Goal: Task Accomplishment & Management: Use online tool/utility

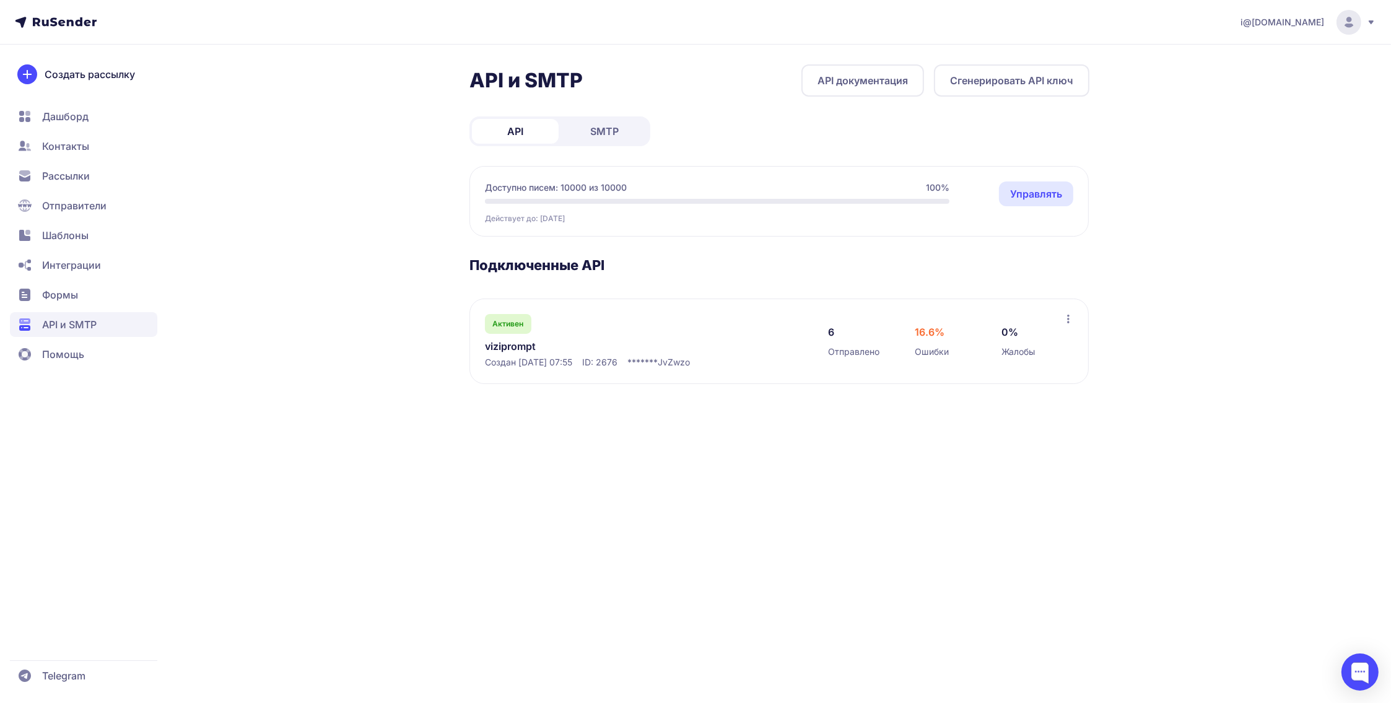
click at [584, 133] on link "SMTP" at bounding box center [604, 131] width 87 height 25
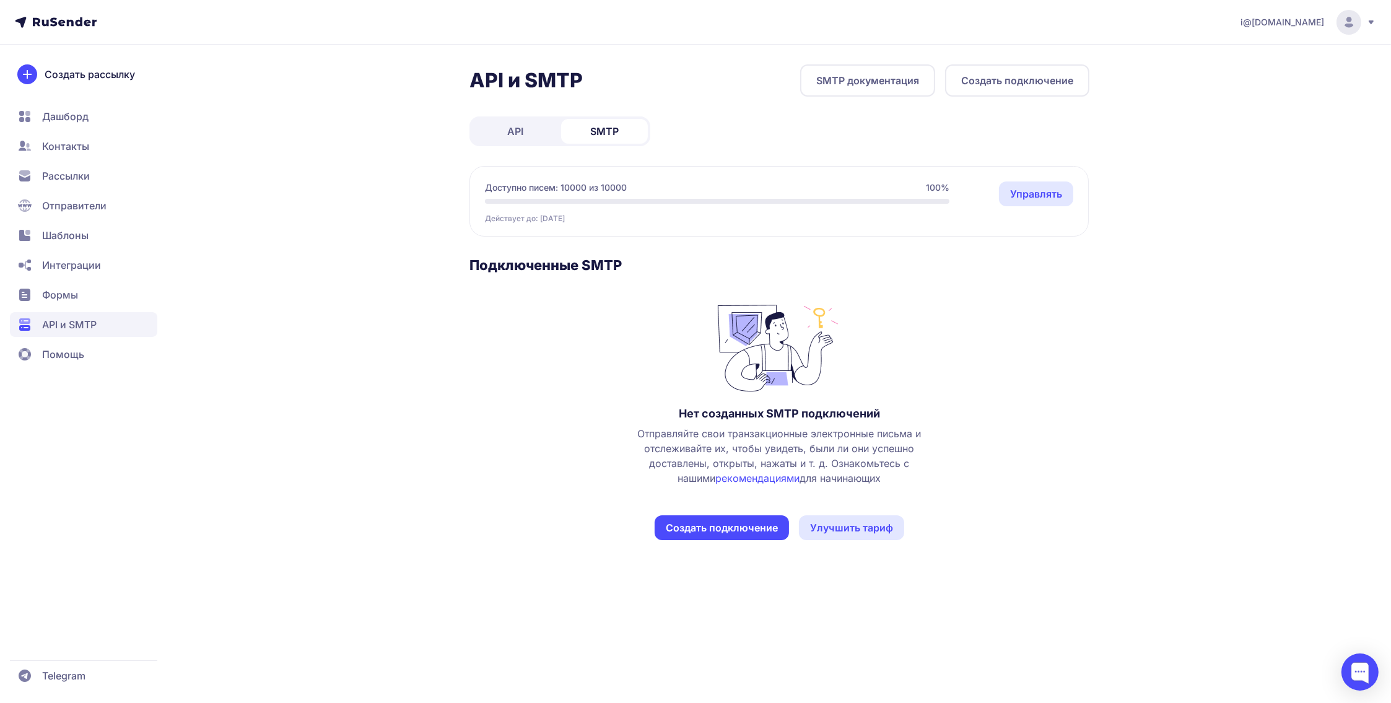
click at [526, 121] on link "API" at bounding box center [515, 131] width 87 height 25
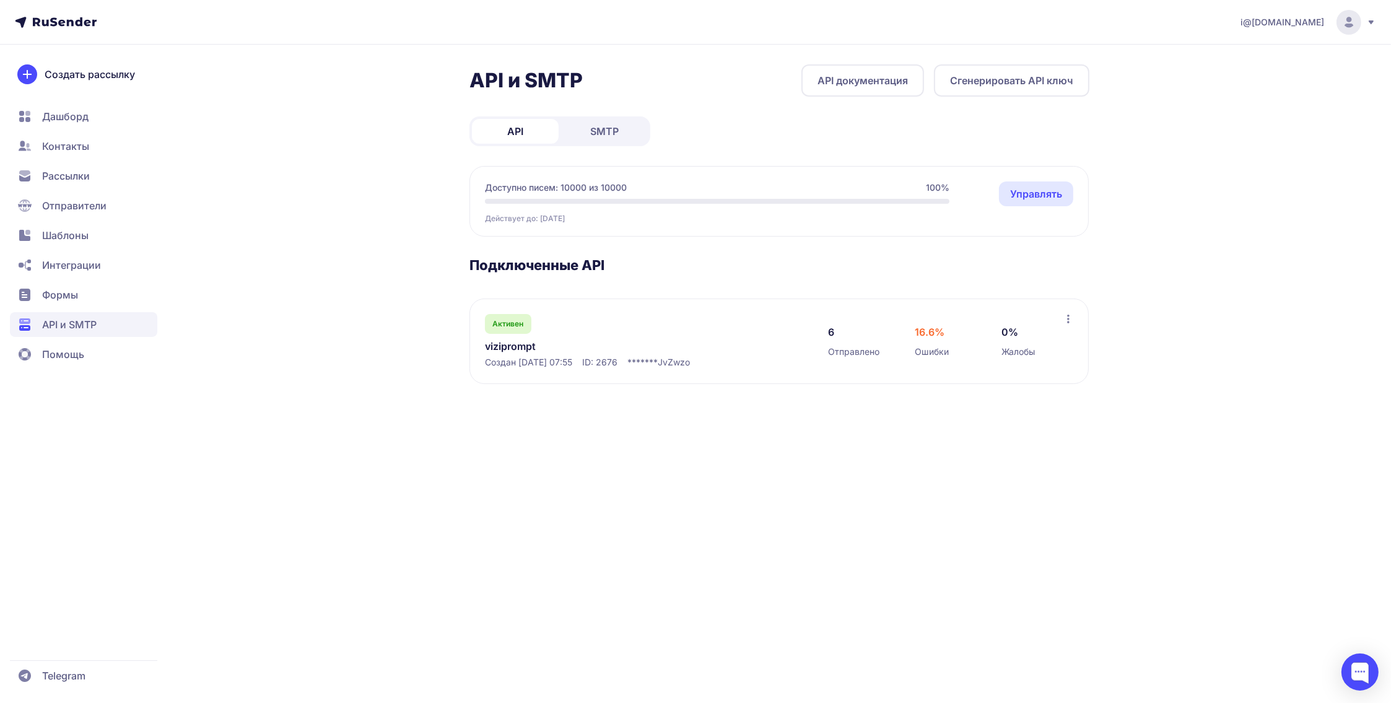
click at [577, 132] on link "SMTP" at bounding box center [604, 131] width 87 height 25
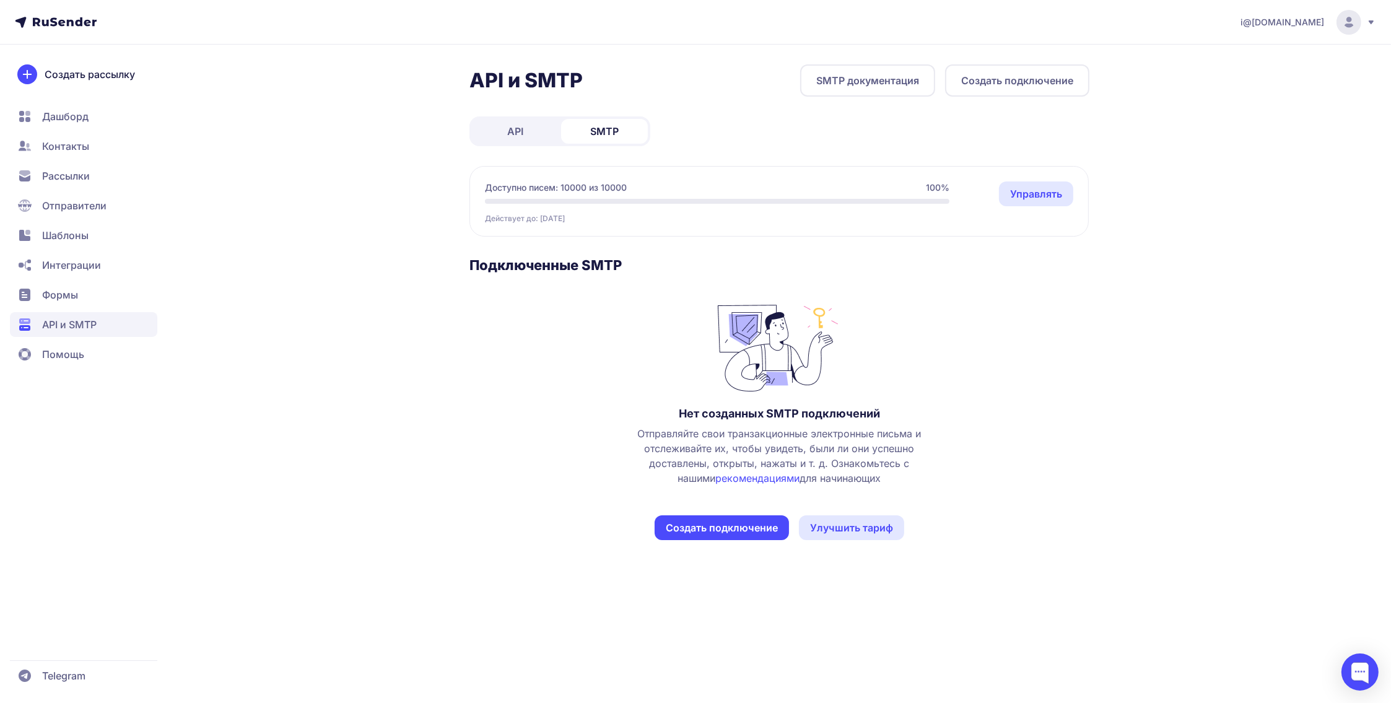
click at [760, 481] on link "рекомендациями" at bounding box center [758, 478] width 84 height 12
click at [705, 524] on button "Создать подключение" at bounding box center [722, 527] width 134 height 25
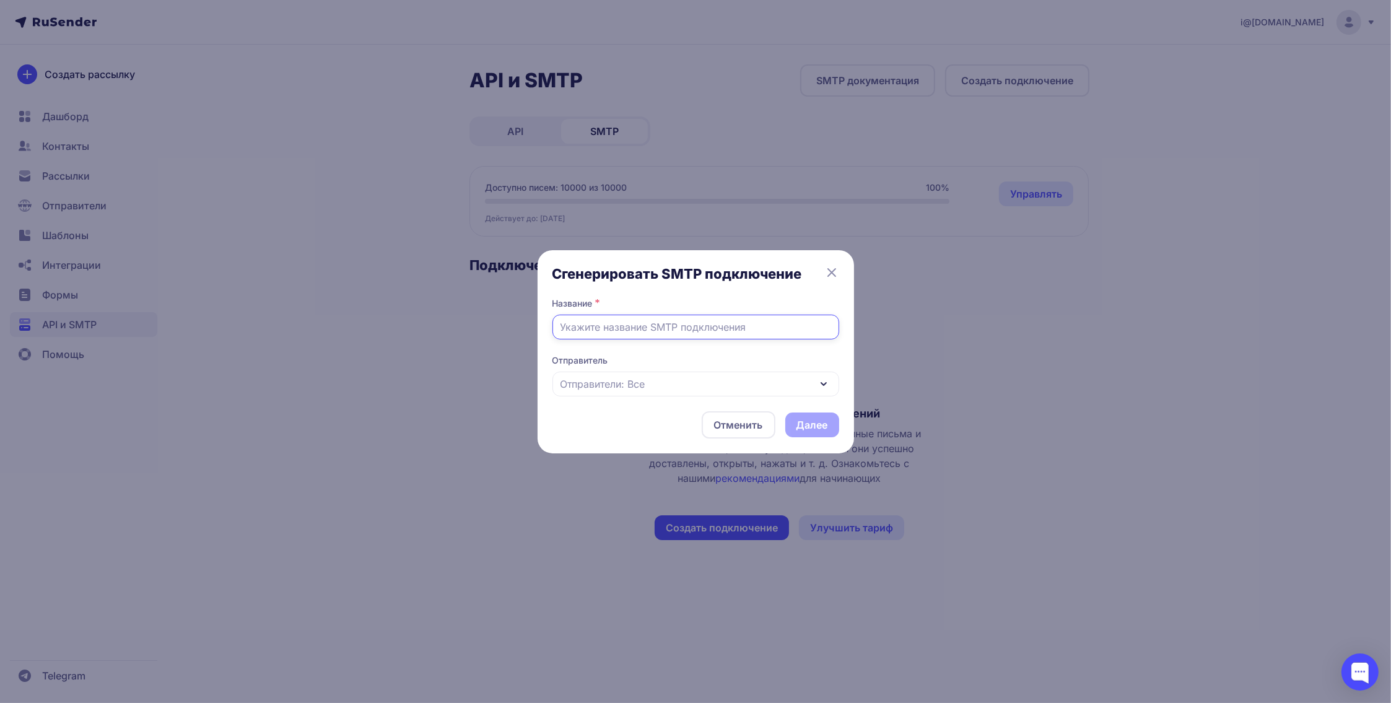
click at [652, 331] on input "text" at bounding box center [695, 327] width 287 height 25
type input "Уведомления с сайта Випвирт"
click at [637, 377] on span "Отправители: Все" at bounding box center [602, 384] width 85 height 15
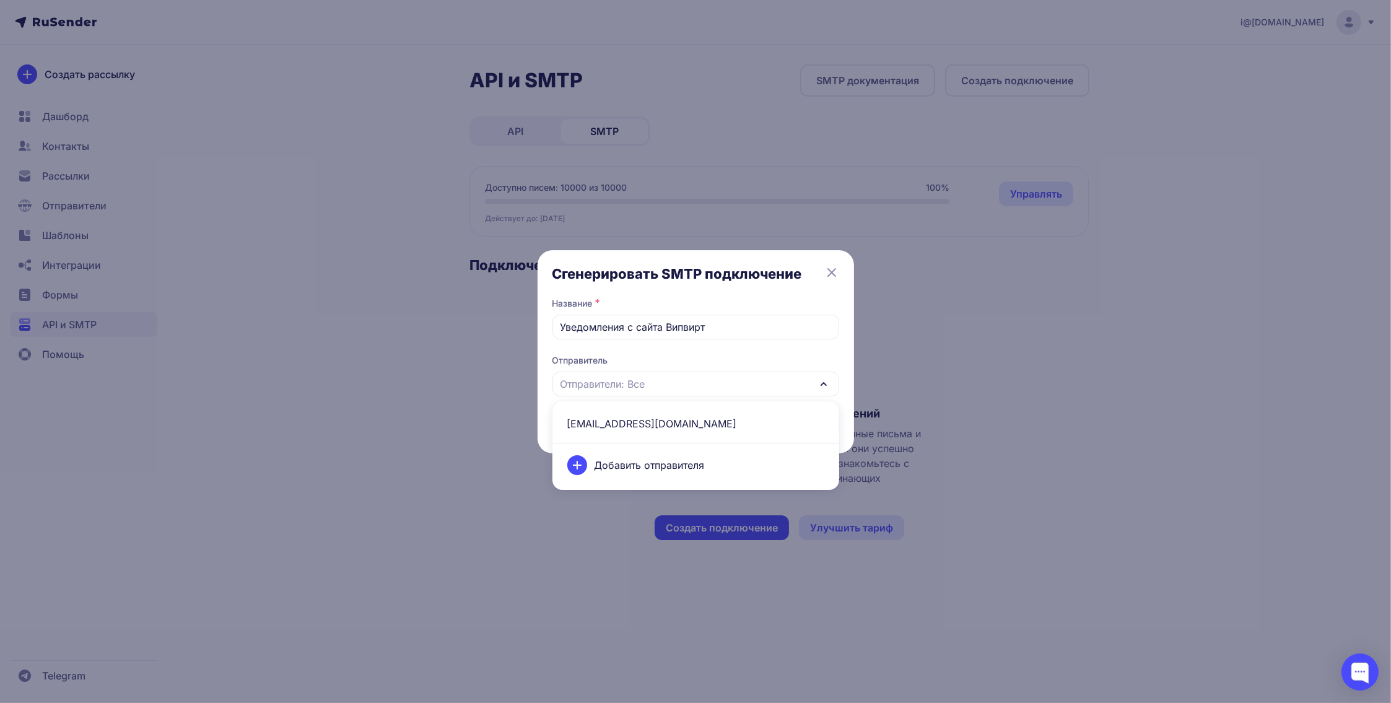
click at [634, 417] on span "info@vipvirt.ru" at bounding box center [696, 424] width 272 height 30
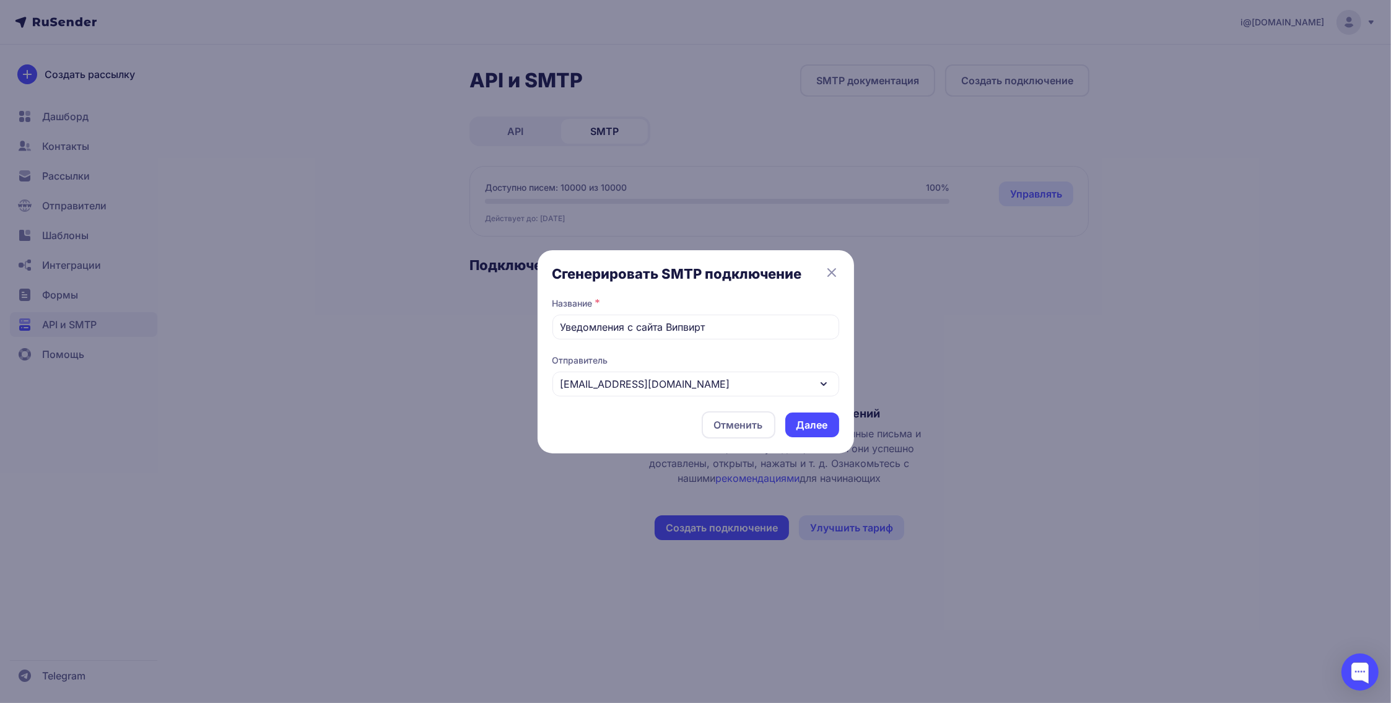
click at [813, 427] on button "Далее" at bounding box center [812, 424] width 54 height 25
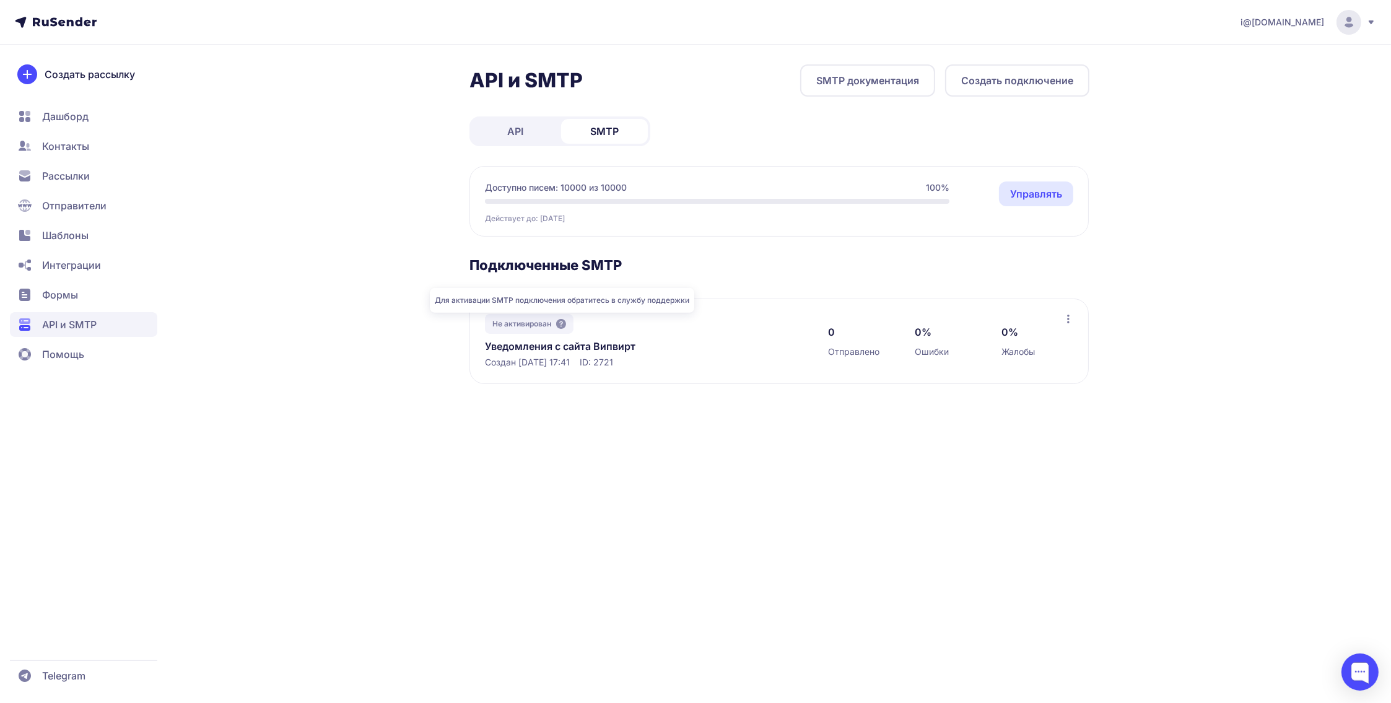
click at [563, 323] on icon at bounding box center [561, 324] width 10 height 10
click at [538, 323] on span "Не активирован" at bounding box center [521, 324] width 59 height 10
click at [1067, 319] on icon at bounding box center [1068, 319] width 2 height 9
click at [1049, 463] on div "i@wotle.ru API и SMTP SMTP документация Создать подключение API SMTP Доступно п…" at bounding box center [695, 351] width 1391 height 703
click at [1365, 676] on div at bounding box center [1359, 671] width 37 height 37
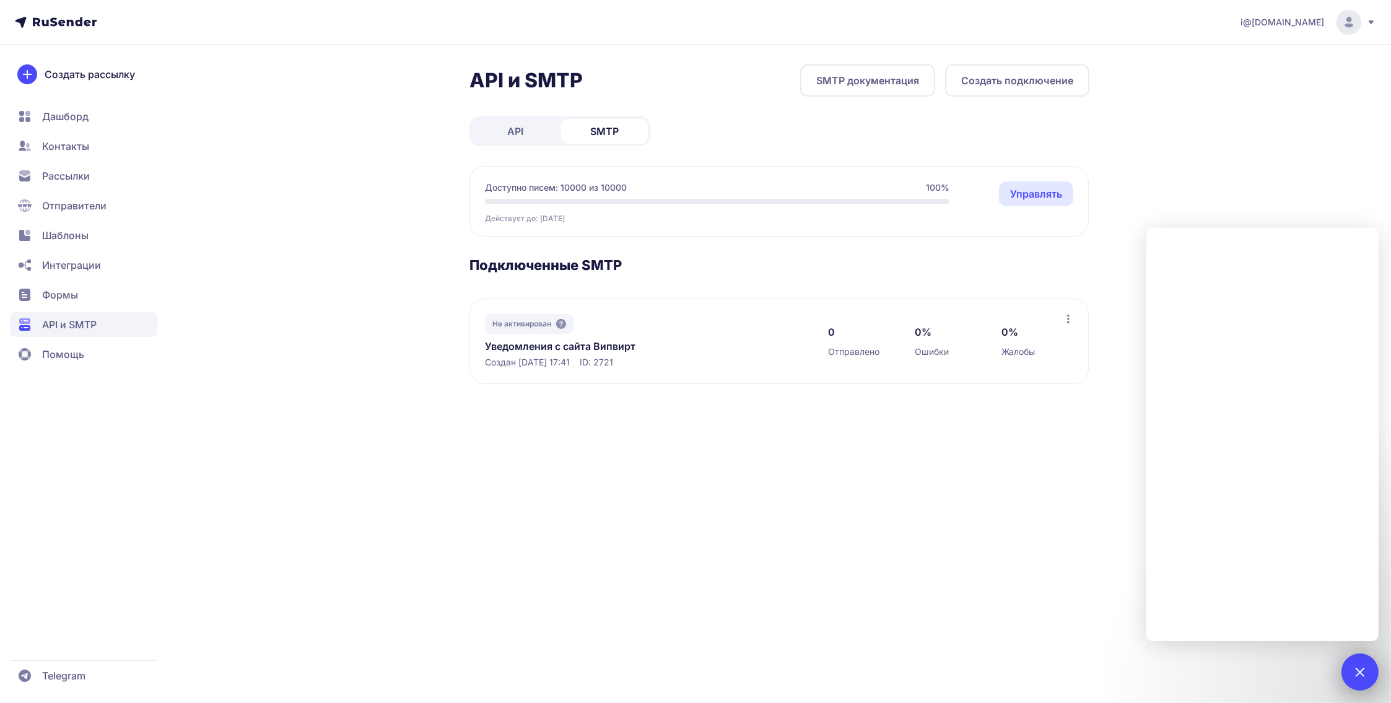
click at [1365, 664] on div at bounding box center [1359, 671] width 37 height 37
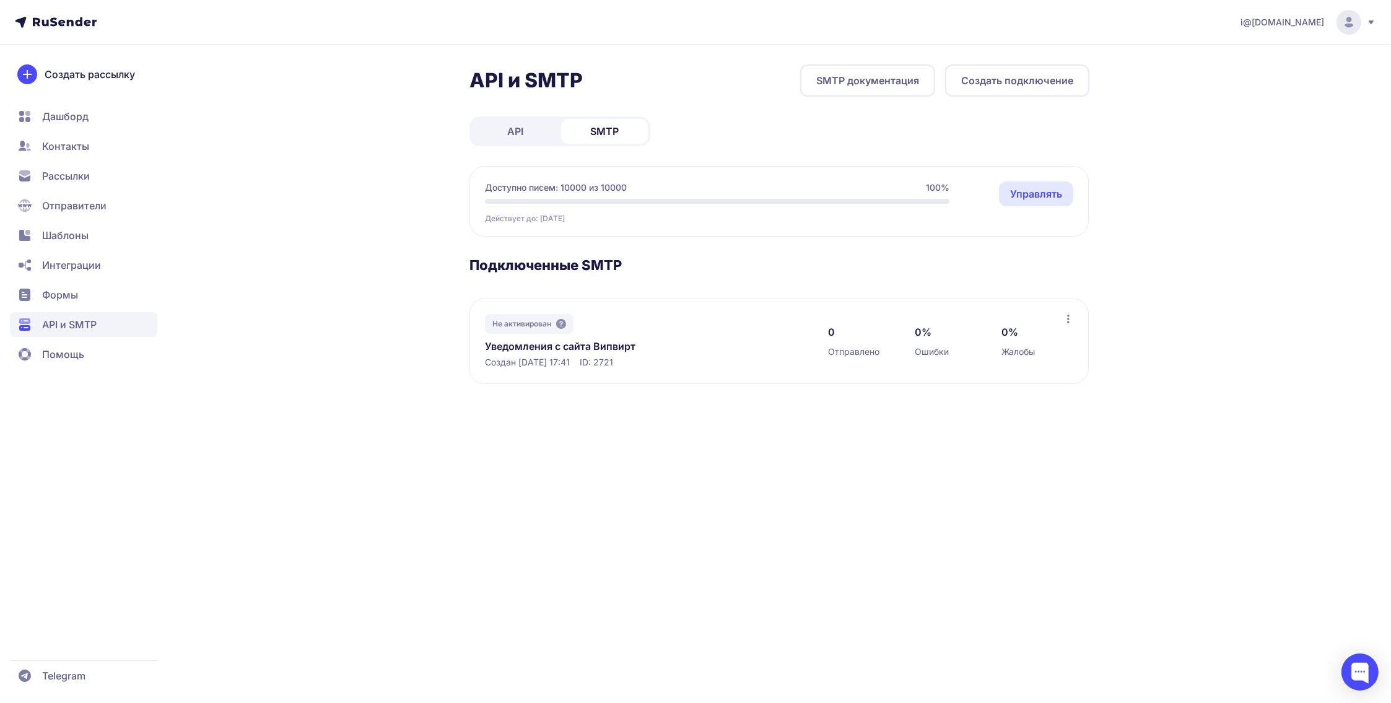
click at [1070, 321] on icon at bounding box center [1068, 319] width 10 height 10
click at [827, 280] on section "Подключенные SMTP Не активирован Уведомления с сайта Випвирт Создан 11.10.2025,…" at bounding box center [779, 320] width 620 height 128
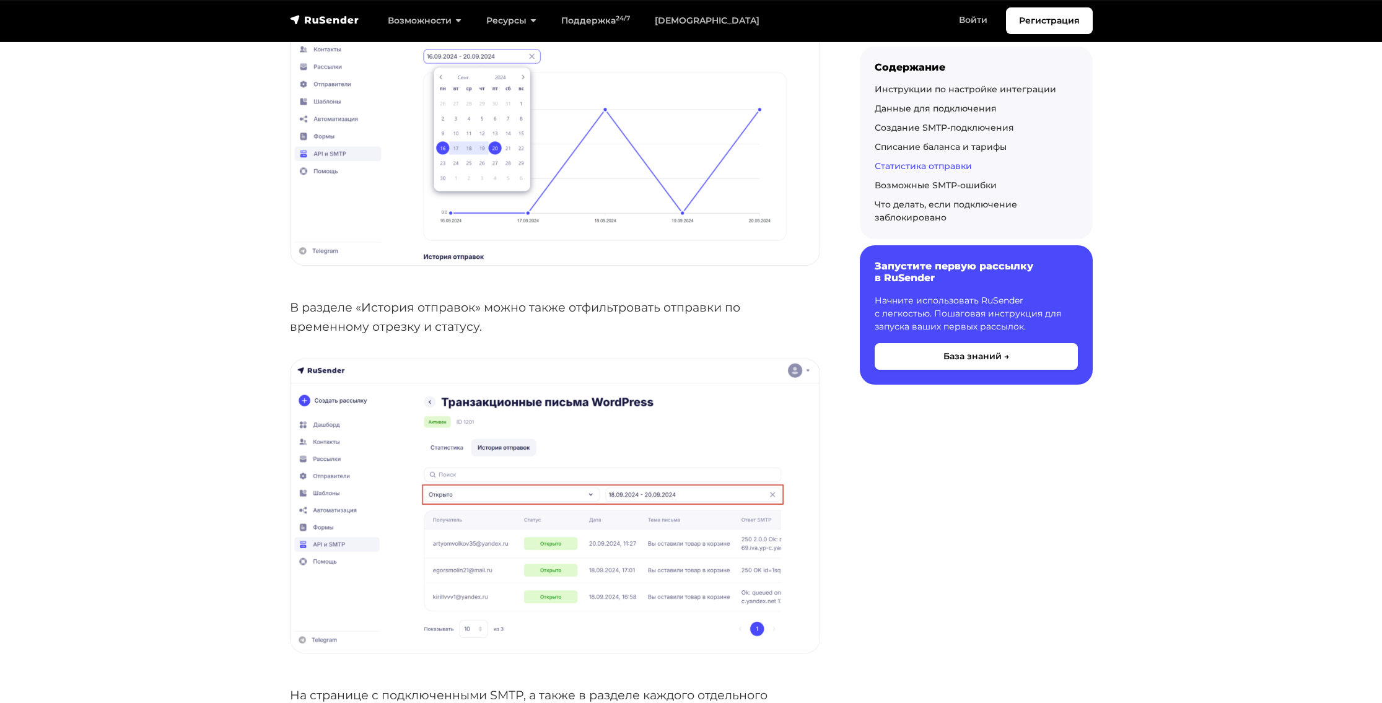
scroll to position [3282, 0]
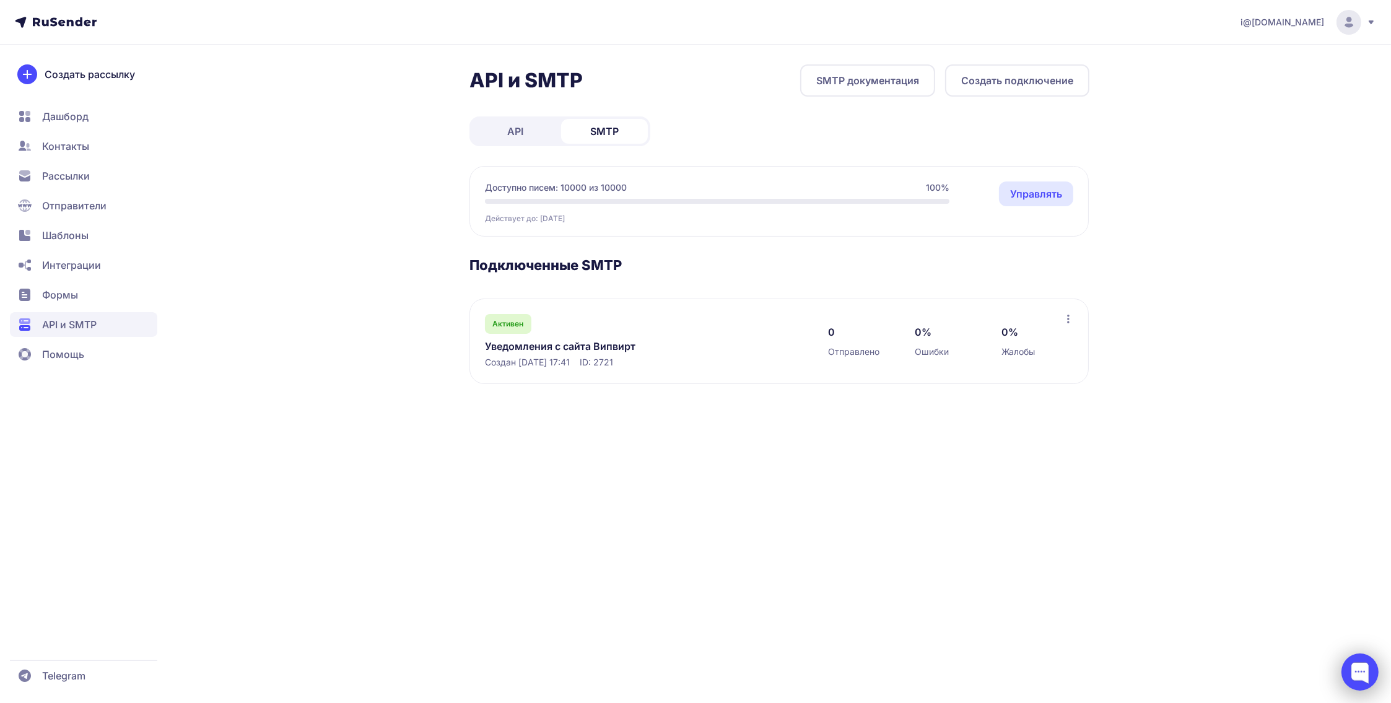
click at [1372, 671] on div at bounding box center [1359, 671] width 37 height 37
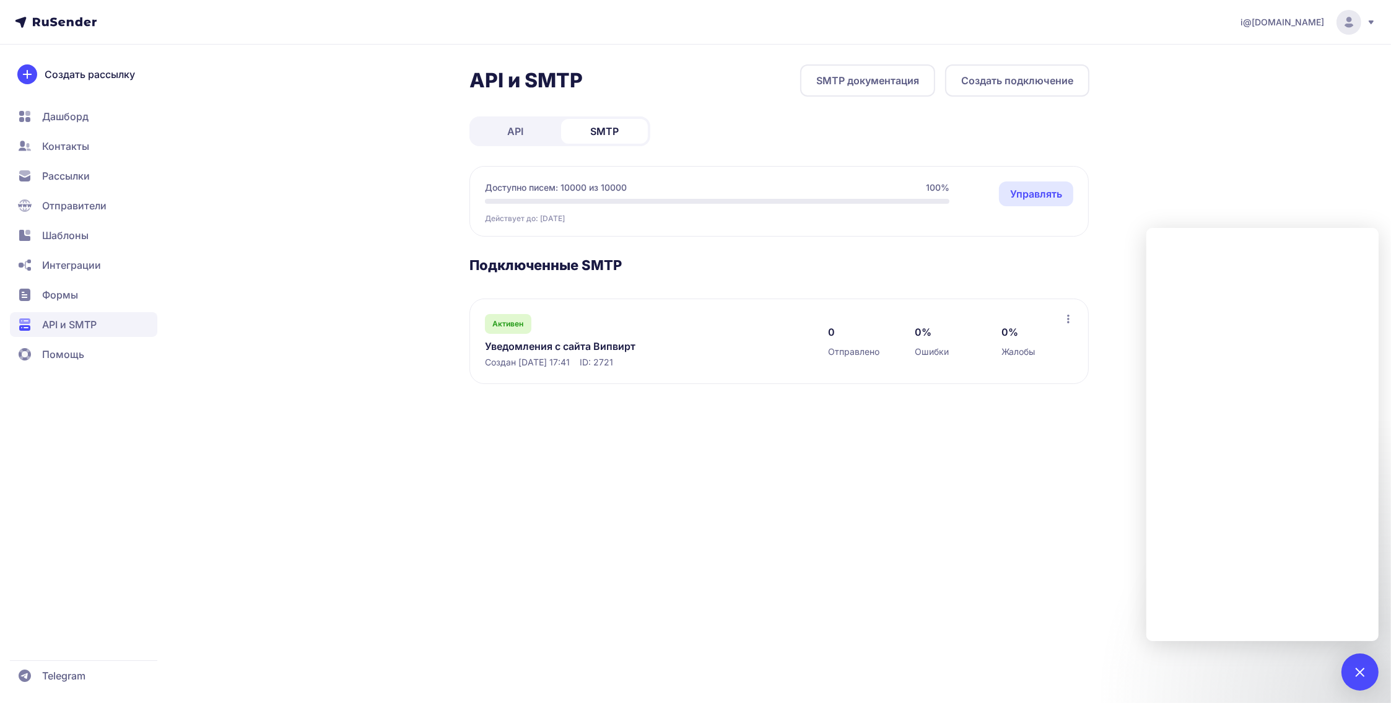
click at [930, 473] on div "i@wotle.ru API и SMTP SMTP документация Создать подключение API SMTP Доступно п…" at bounding box center [695, 351] width 1391 height 703
click at [1360, 678] on div at bounding box center [1359, 671] width 17 height 17
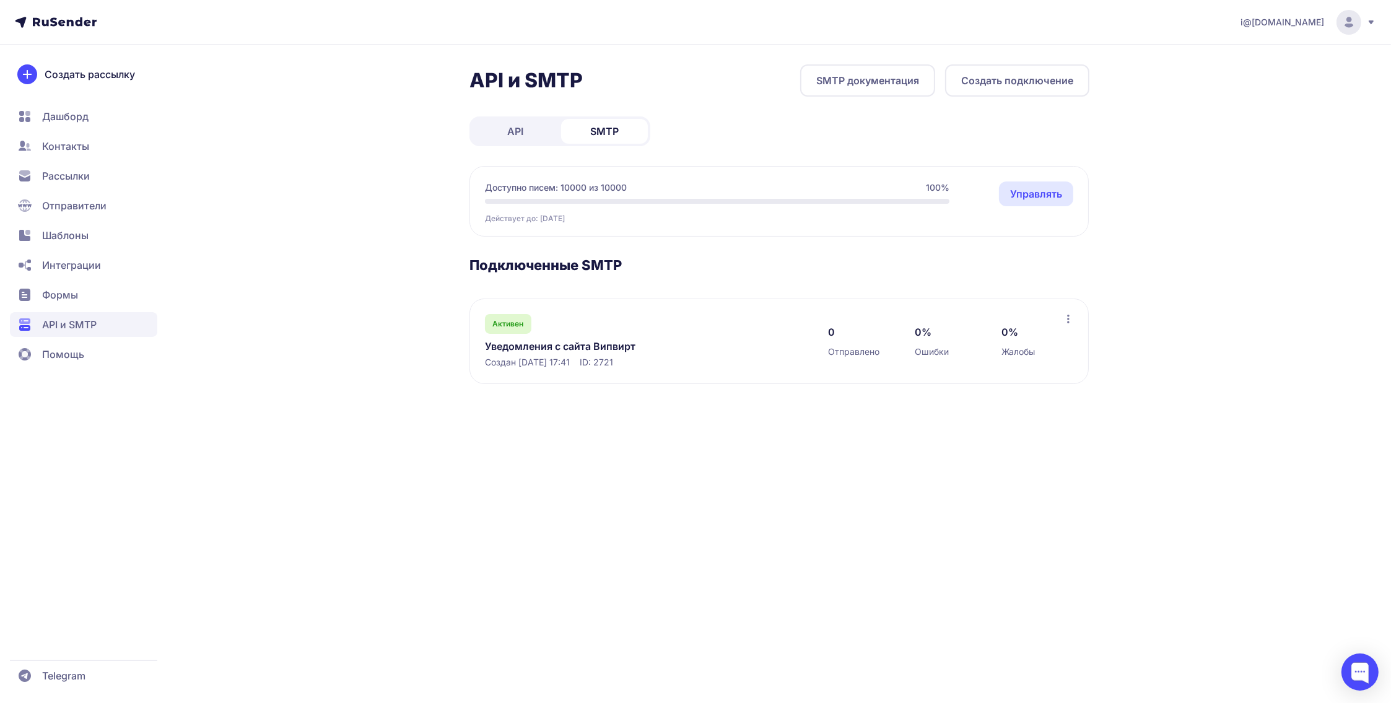
click at [1041, 197] on link "Управлять" at bounding box center [1036, 193] width 74 height 25
click at [834, 84] on link "SMTP документация" at bounding box center [867, 80] width 135 height 32
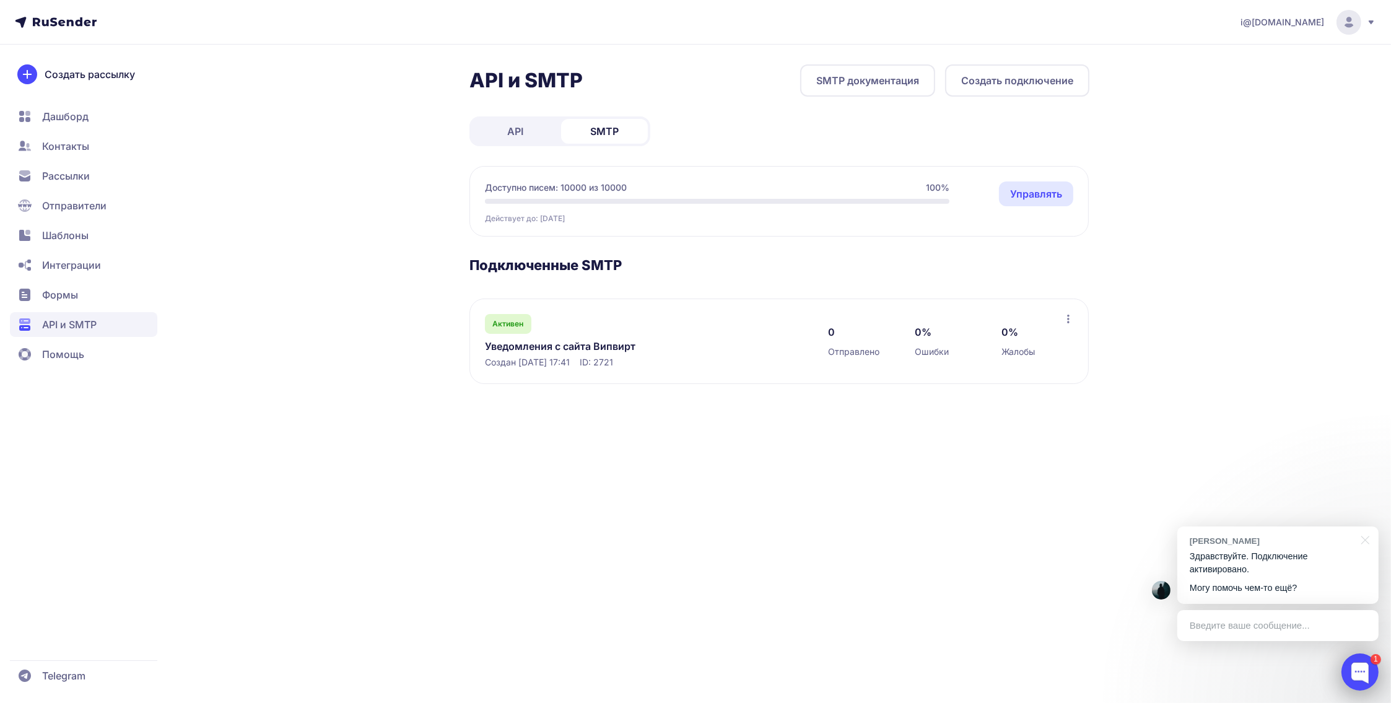
click at [1361, 674] on div at bounding box center [1359, 671] width 37 height 37
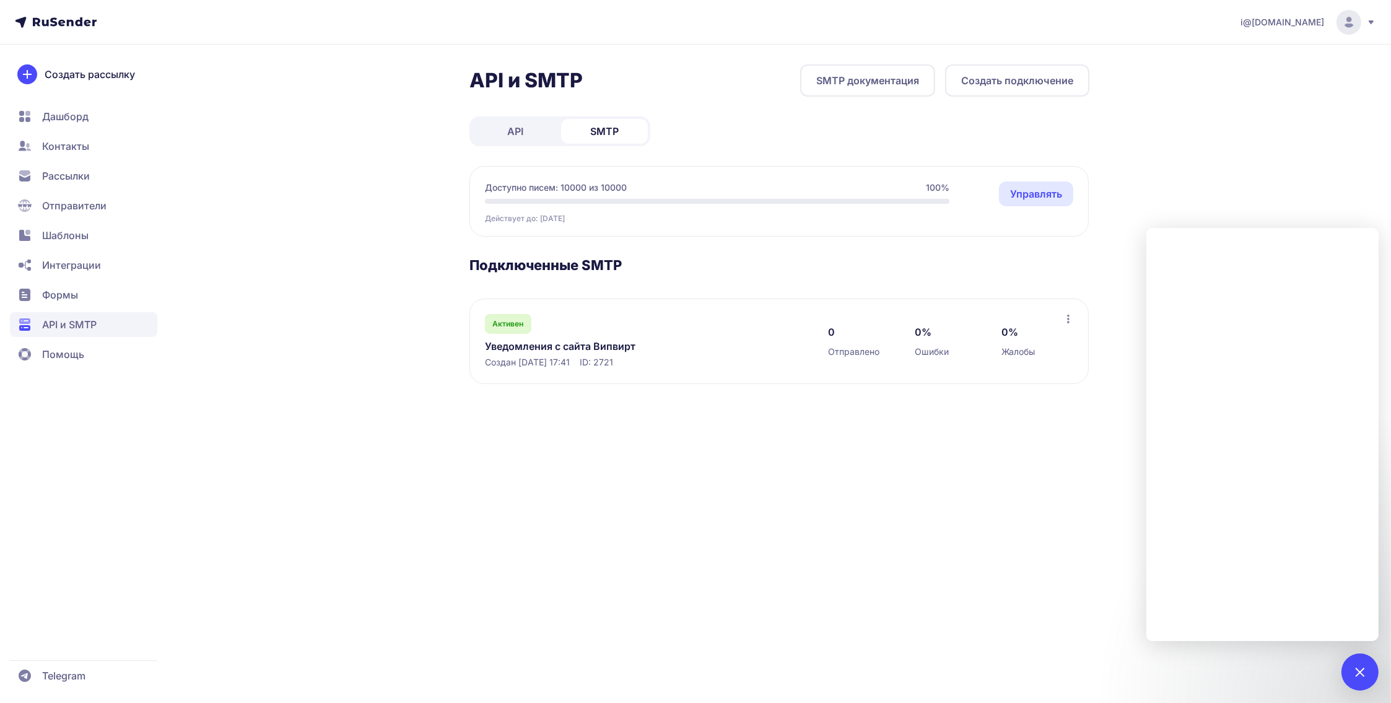
click at [912, 485] on div "i@wotle.ru API и SMTP SMTP документация Создать подключение API SMTP Доступно п…" at bounding box center [695, 351] width 1391 height 703
click at [1355, 671] on div at bounding box center [1359, 671] width 17 height 17
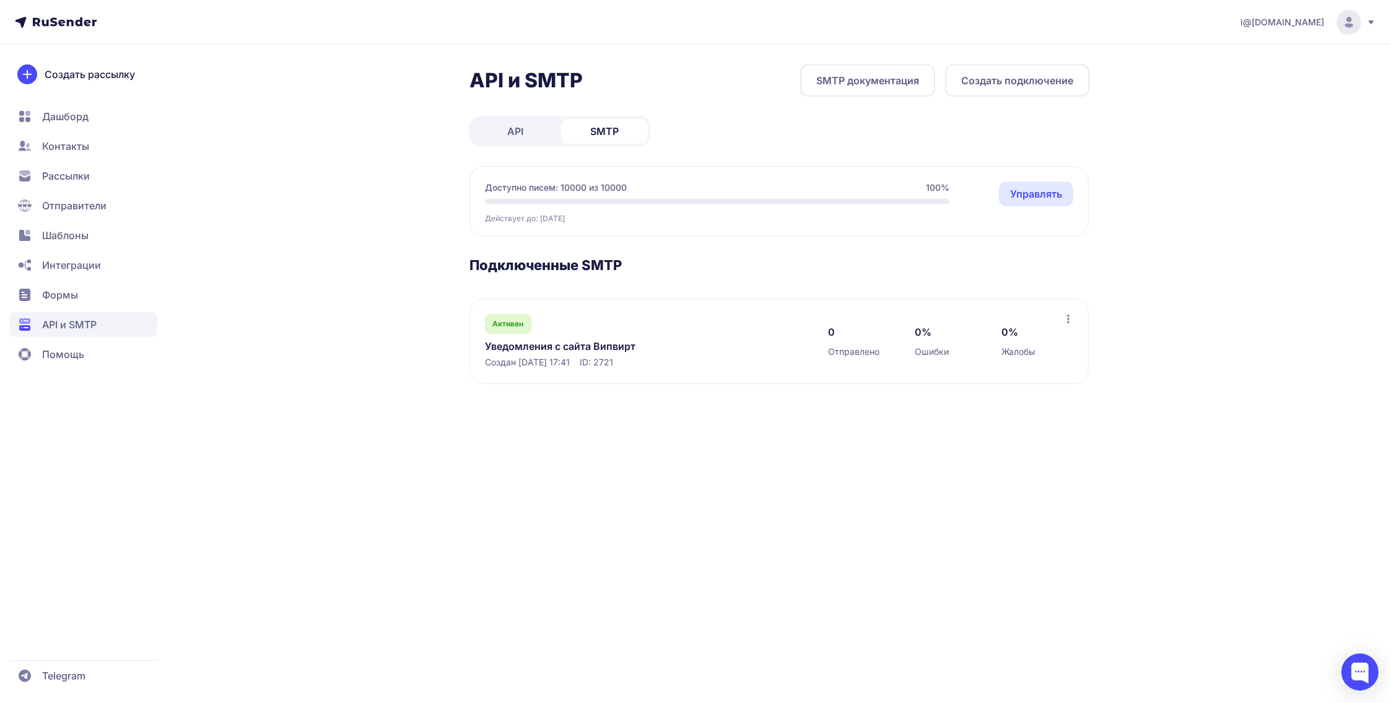
click at [1066, 318] on icon at bounding box center [1068, 319] width 10 height 10
click at [569, 338] on div "Активен Уведомления с сайта Випвирт Создан 11.10.2025, 17:41 ID: 2721" at bounding box center [644, 341] width 318 height 54
click at [554, 349] on link "Уведомления с сайта Випвирт" at bounding box center [612, 346] width 254 height 15
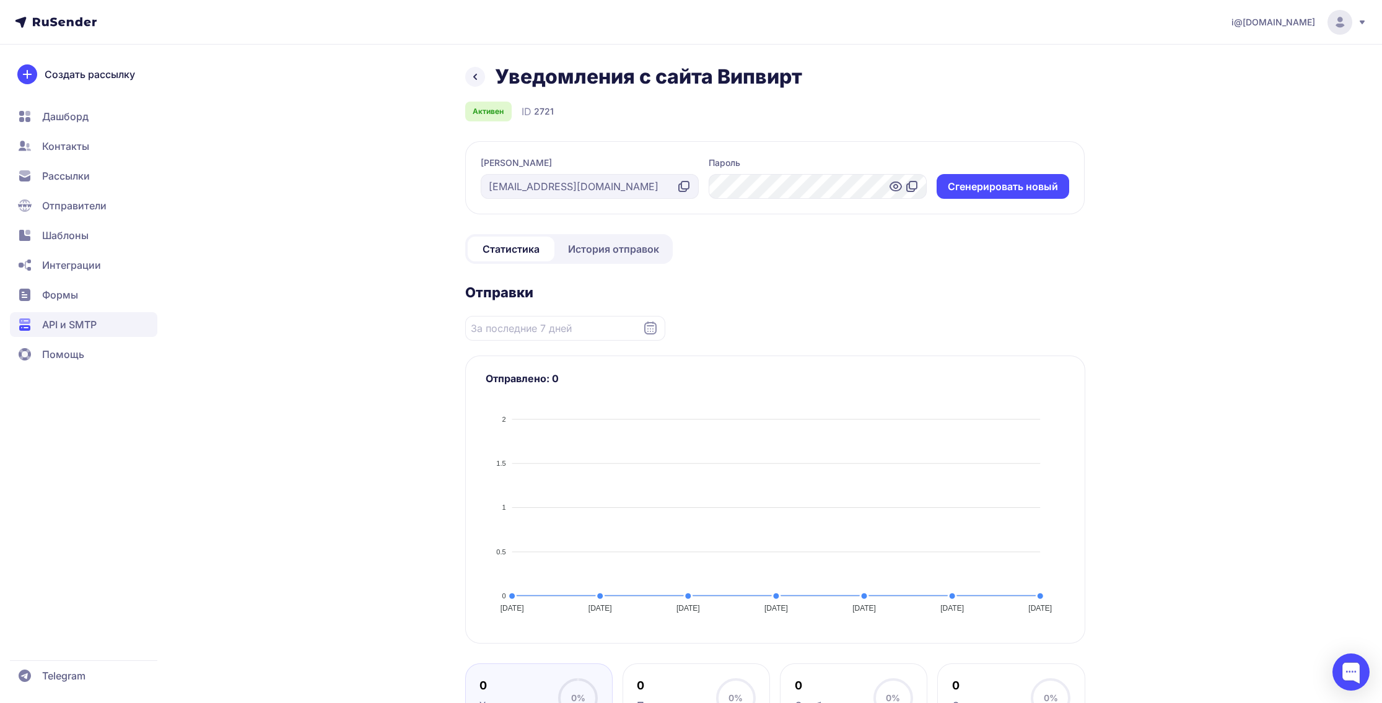
click at [685, 186] on icon at bounding box center [683, 186] width 15 height 15
click at [895, 186] on icon at bounding box center [895, 186] width 15 height 15
click at [915, 183] on icon at bounding box center [911, 186] width 15 height 15
click at [477, 77] on icon at bounding box center [475, 76] width 15 height 15
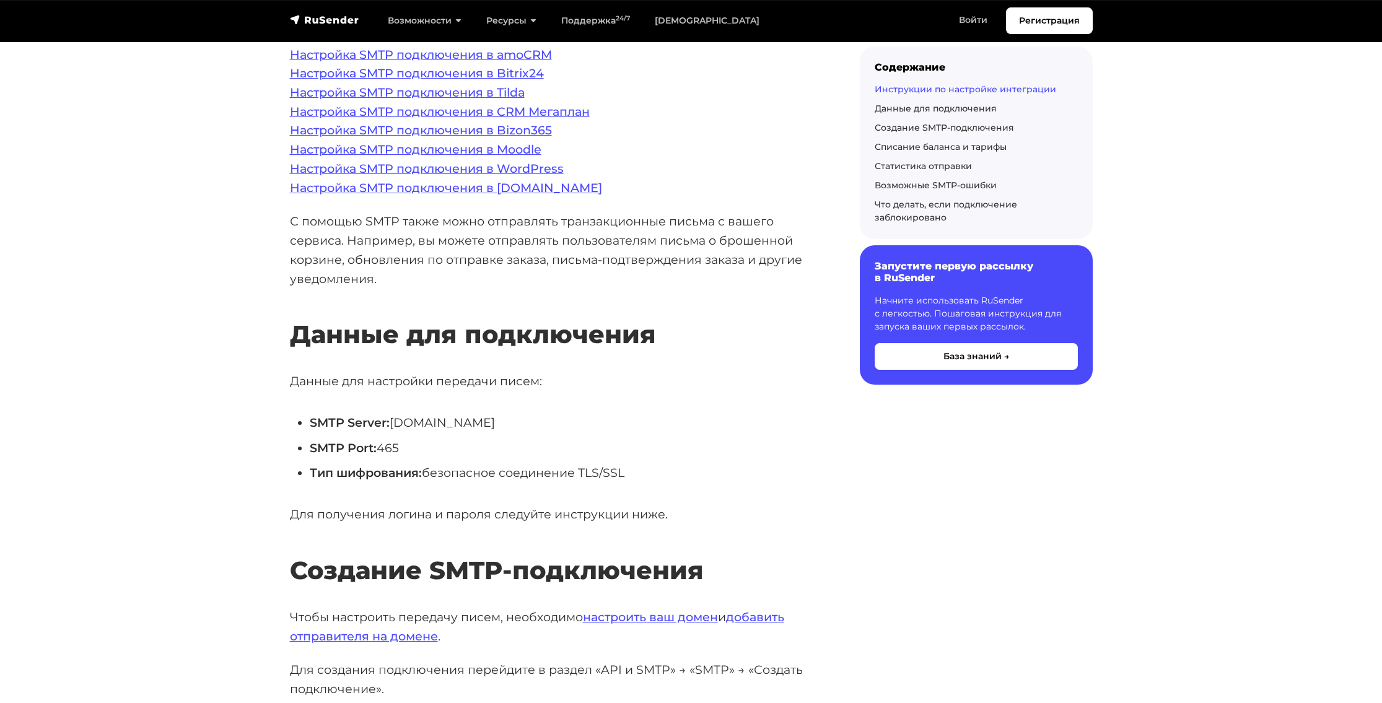
scroll to position [495, 0]
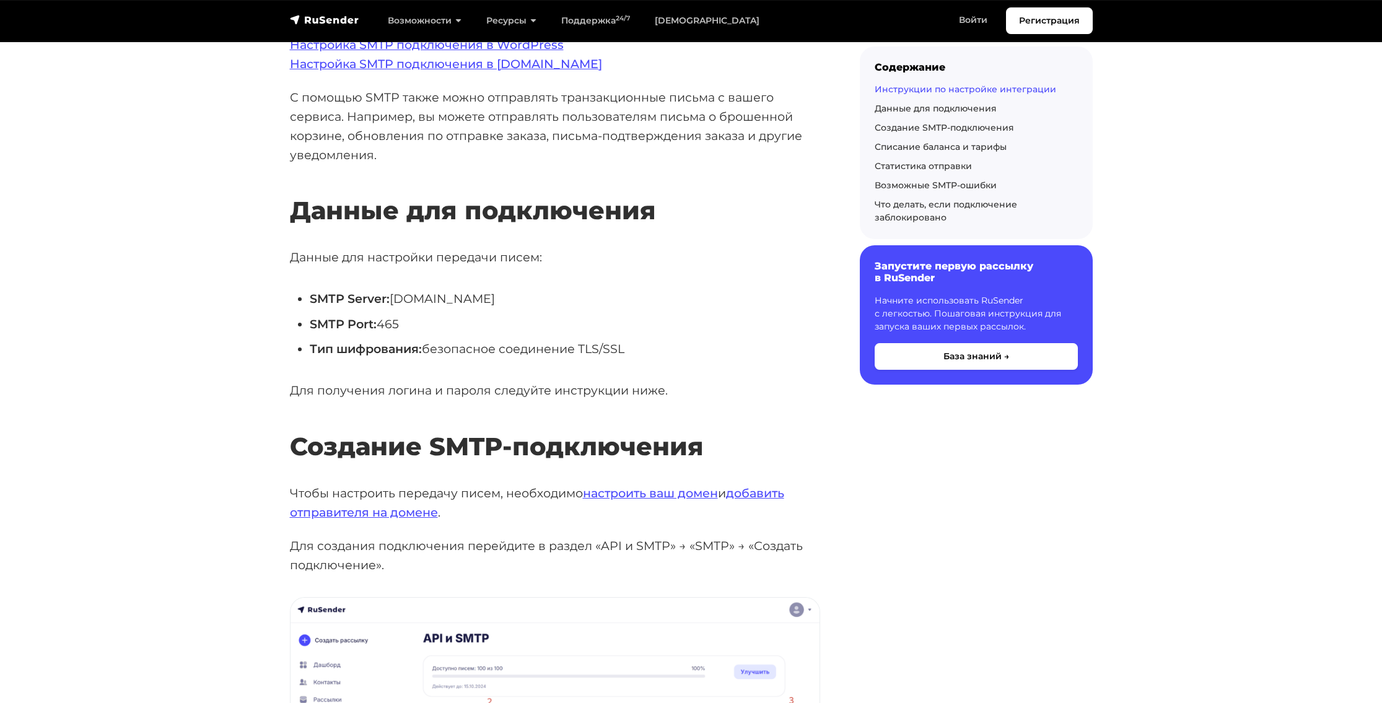
drag, startPoint x: 498, startPoint y: 298, endPoint x: 393, endPoint y: 298, distance: 105.3
click at [393, 298] on li "SMTP Server: smtp.rusender.ru" at bounding box center [565, 298] width 510 height 19
copy li "smtp.rusender.ru"
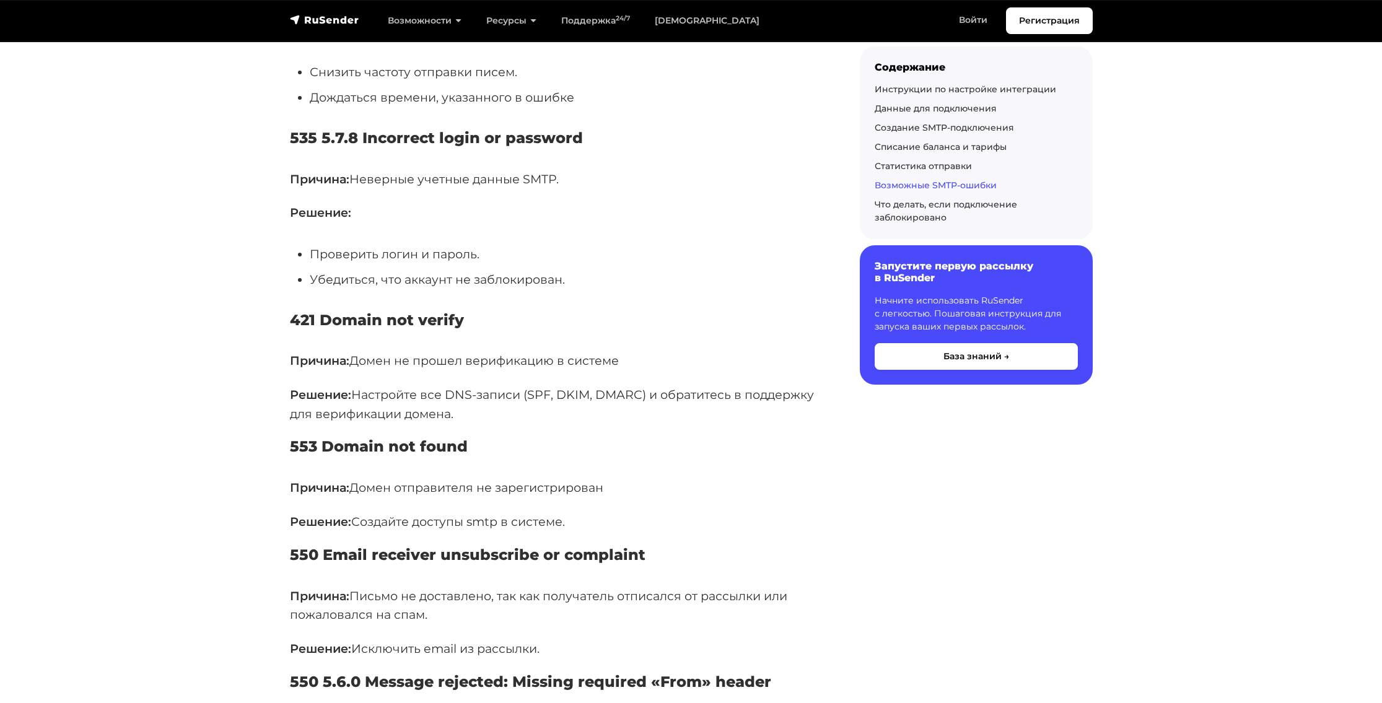
scroll to position [4892, 0]
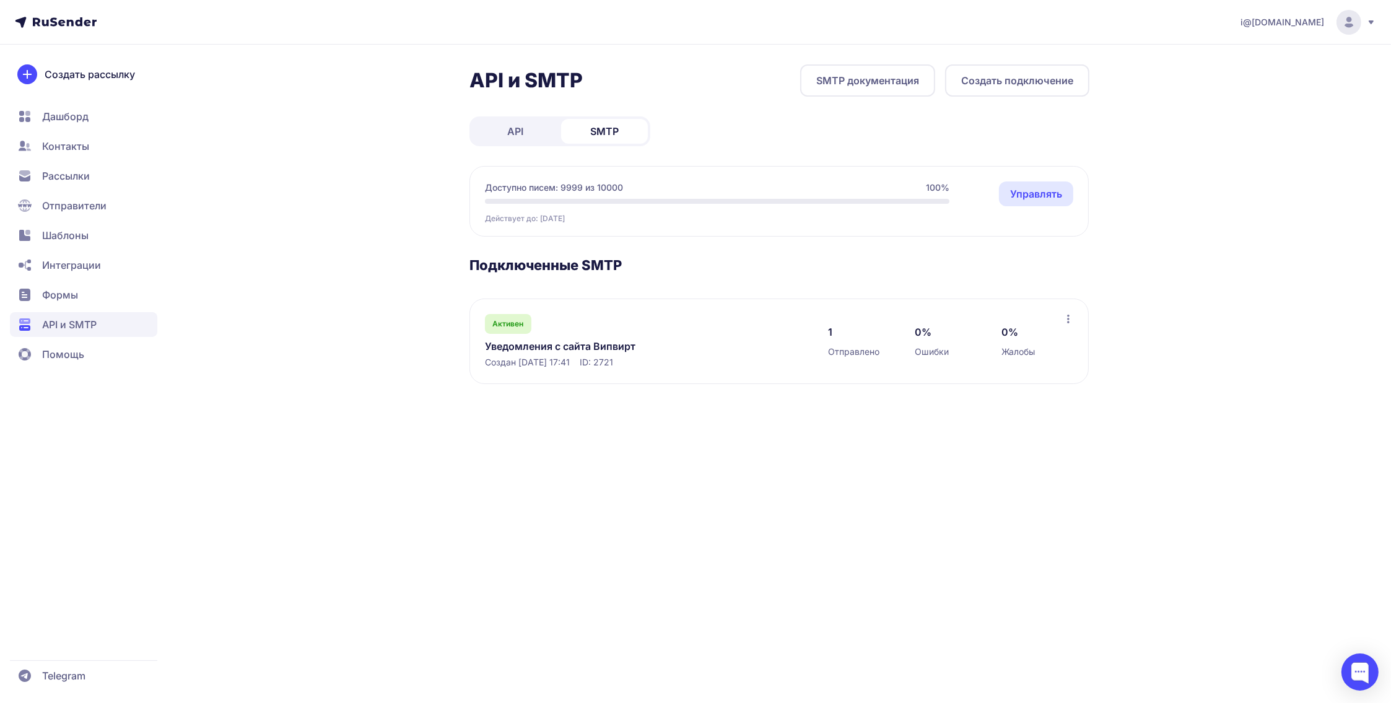
click at [67, 267] on span "Интеграции" at bounding box center [71, 265] width 59 height 15
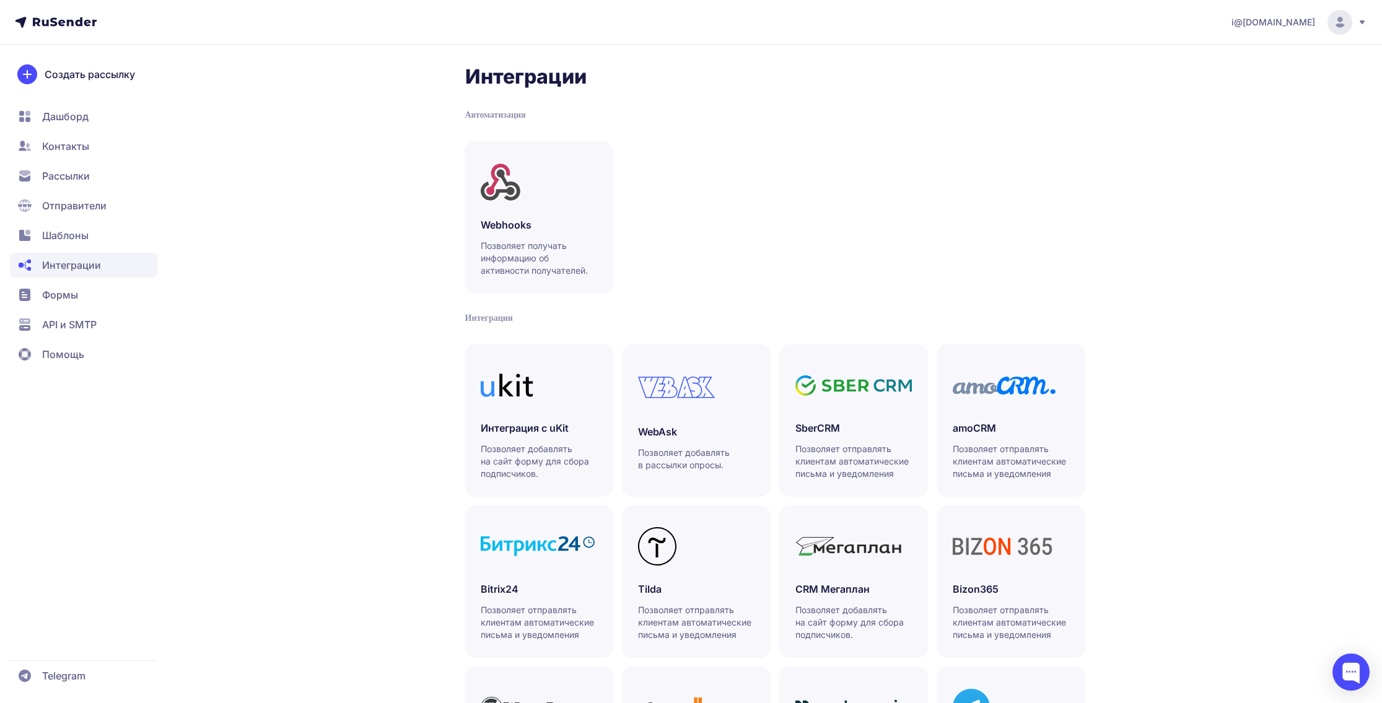
click at [81, 240] on span "Шаблоны" at bounding box center [65, 235] width 46 height 15
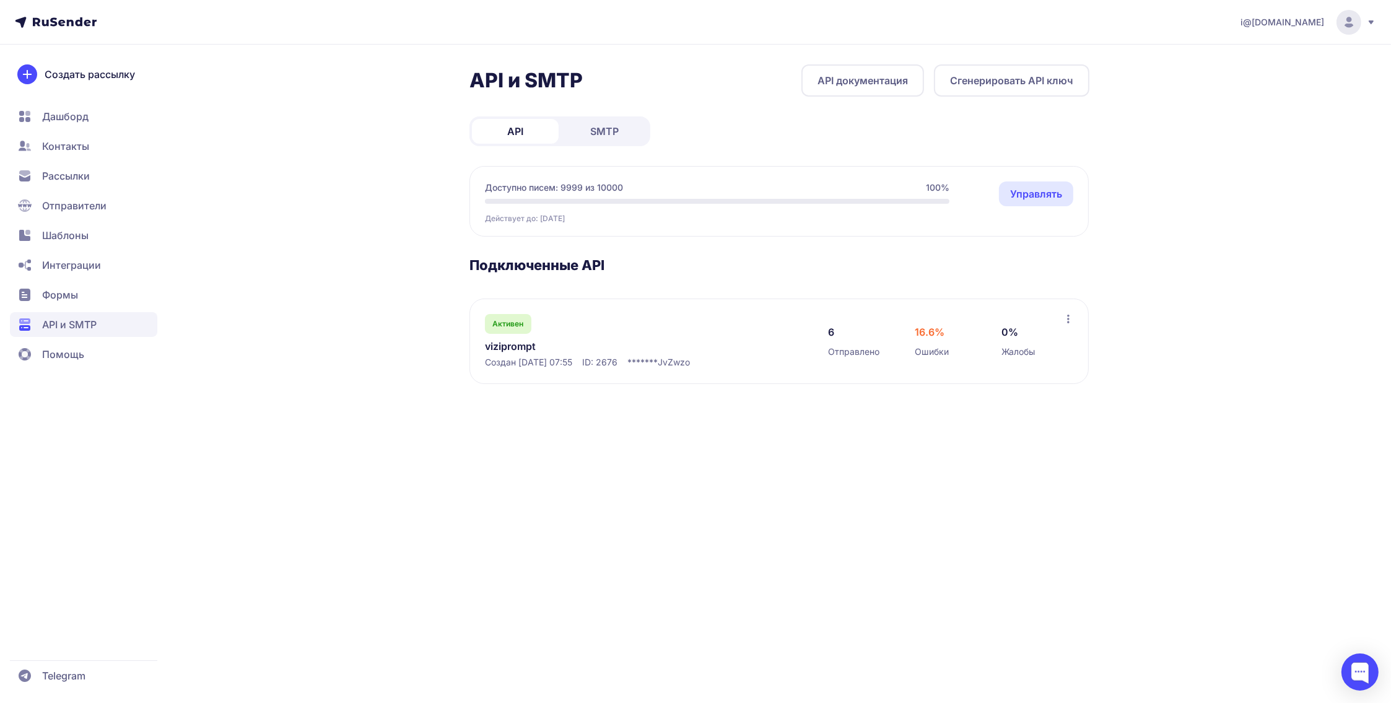
click at [593, 133] on span "SMTP" at bounding box center [604, 131] width 28 height 15
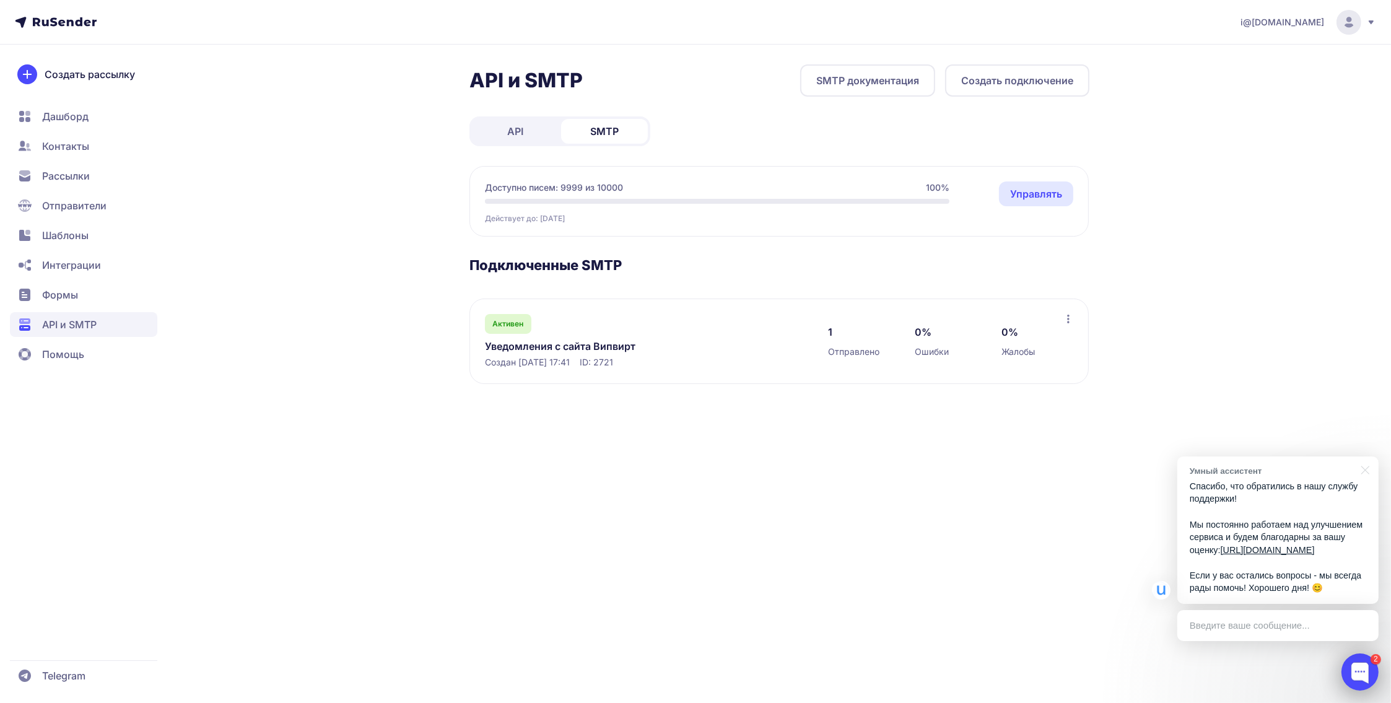
click at [1357, 668] on div at bounding box center [1359, 671] width 37 height 37
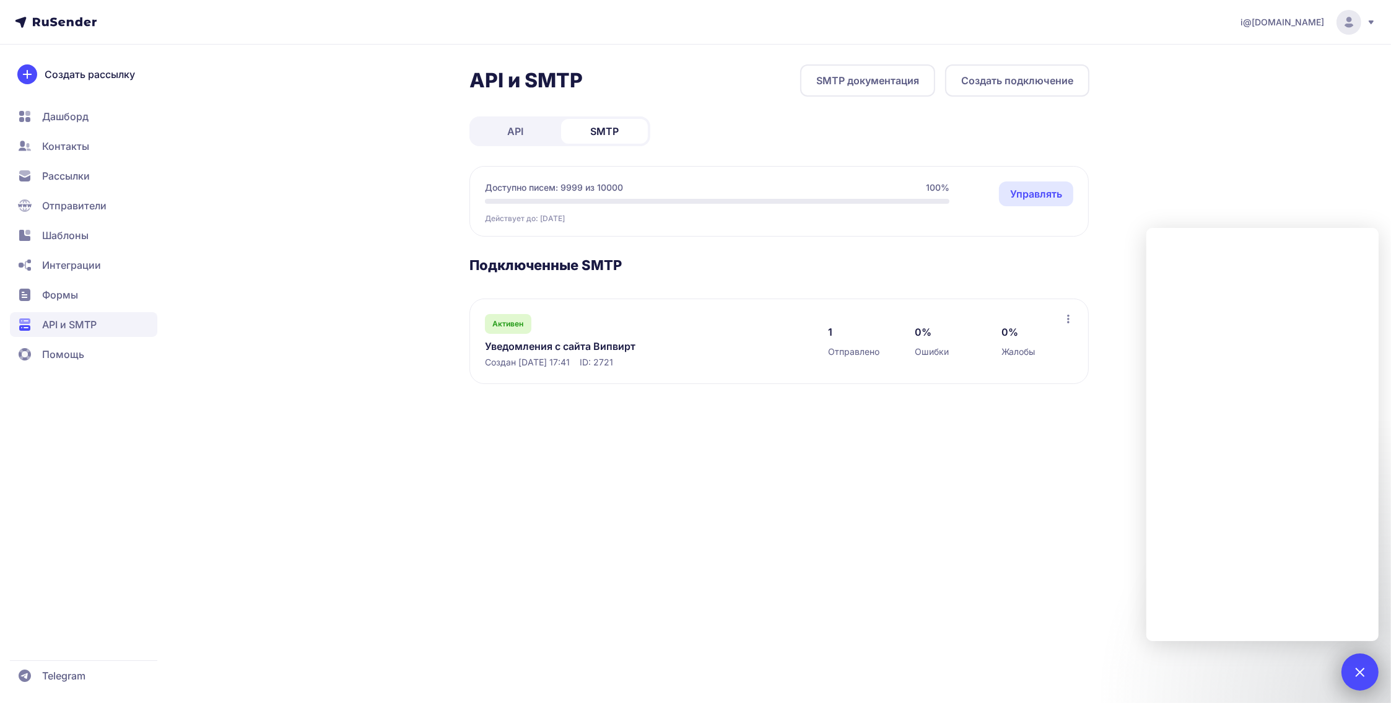
click at [1361, 673] on div at bounding box center [1359, 671] width 17 height 17
